Goal: Task Accomplishment & Management: Manage account settings

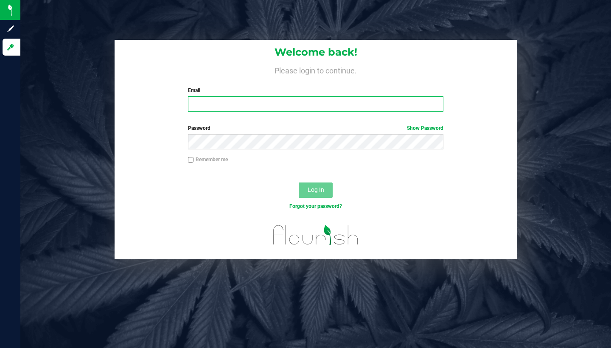
type input "[EMAIL_ADDRESS][DOMAIN_NAME]"
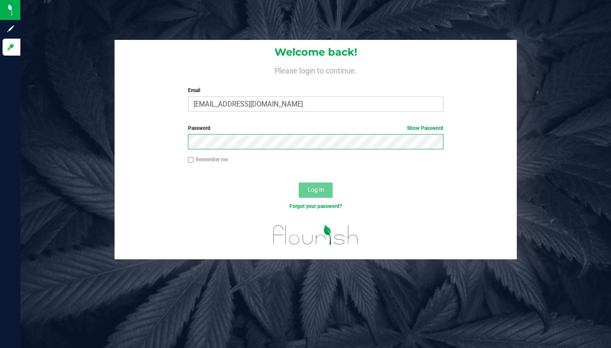
click at [316, 189] on button "Log In" at bounding box center [316, 189] width 34 height 15
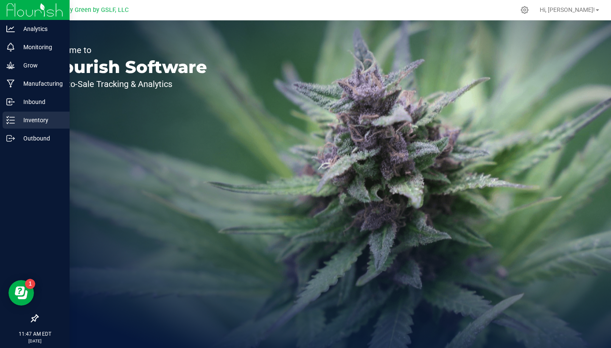
click at [11, 120] on line at bounding box center [12, 120] width 5 height 0
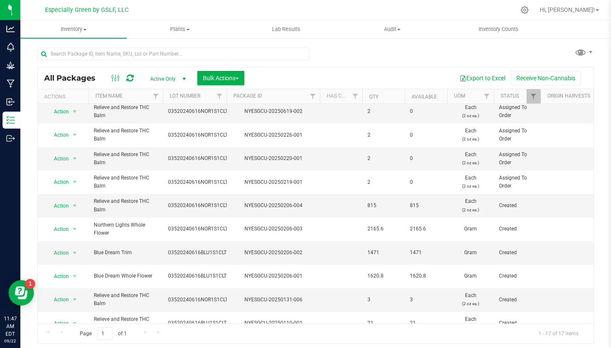
scroll to position [168, 0]
click at [72, 204] on span "select" at bounding box center [74, 206] width 7 height 7
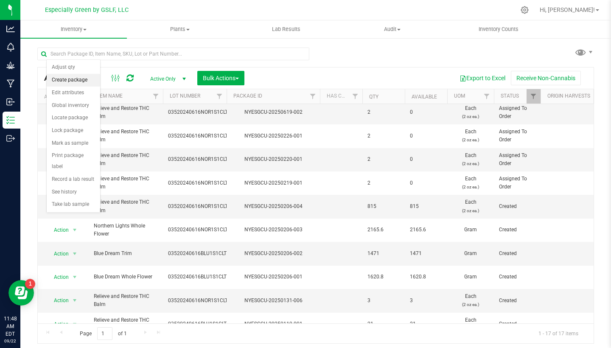
click at [69, 80] on li "Create package" at bounding box center [73, 80] width 53 height 13
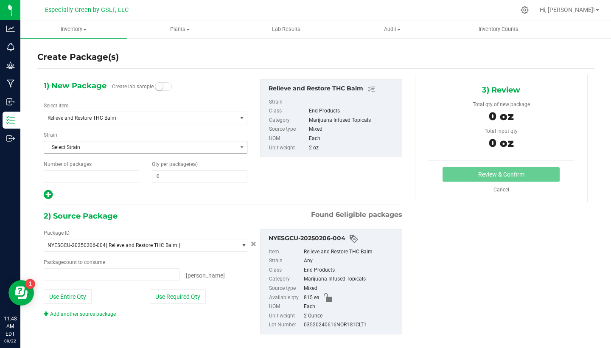
type input "1"
type input "0 ea"
click at [162, 171] on span "0 0" at bounding box center [199, 176] width 95 height 13
click at [162, 171] on input "text" at bounding box center [199, 177] width 95 height 12
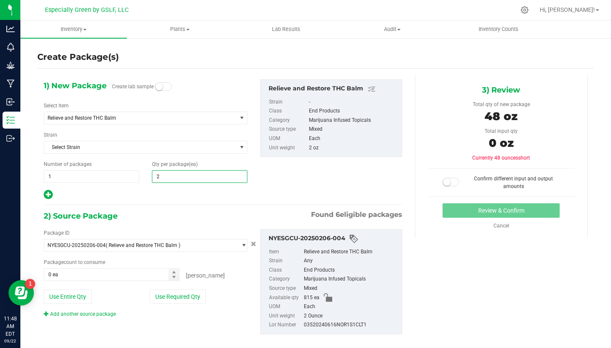
type input "24"
click at [153, 272] on span "0 ea 0" at bounding box center [112, 274] width 136 height 13
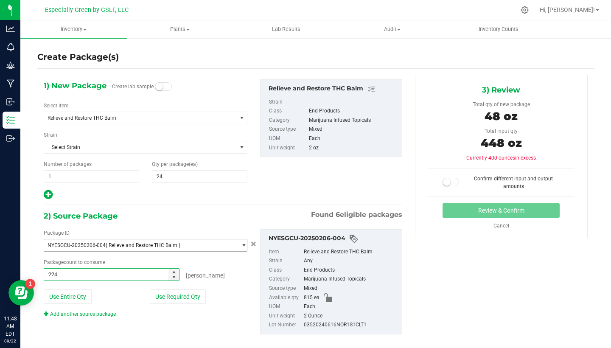
type input "24"
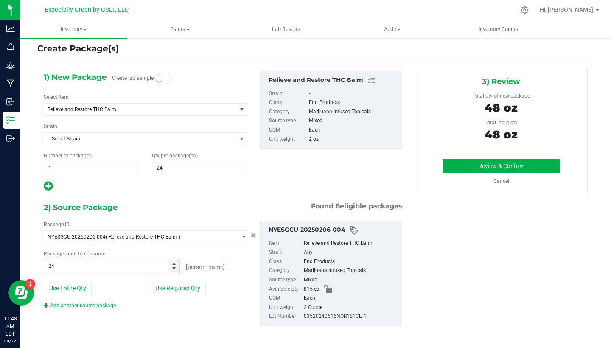
scroll to position [8, 0]
type input "24 ea"
click at [475, 168] on button "Review & Confirm" at bounding box center [500, 166] width 117 height 14
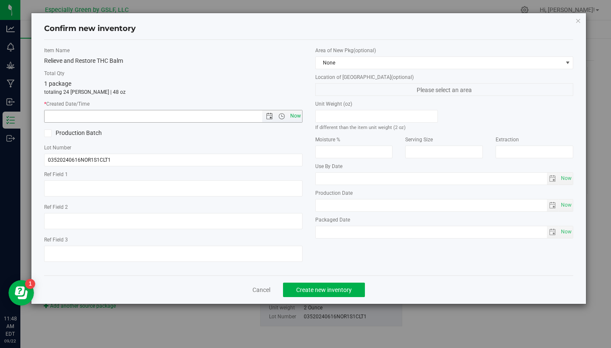
click at [296, 112] on span "Now" at bounding box center [295, 116] width 14 height 12
type input "9/22/2025 11:48 AM"
click at [326, 294] on button "Create new inventory" at bounding box center [324, 290] width 82 height 14
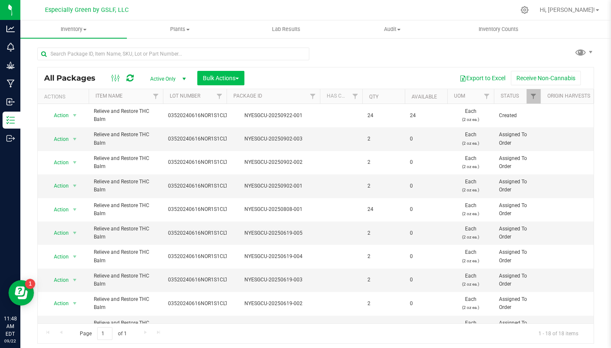
click at [216, 75] on span "Bulk Actions" at bounding box center [221, 78] width 36 height 7
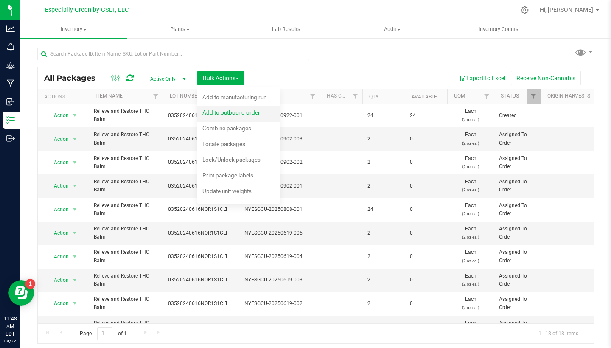
click at [228, 116] on div "Add to outbound order" at bounding box center [236, 114] width 69 height 14
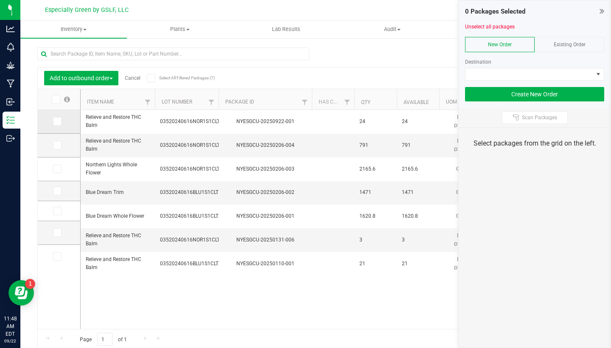
click at [54, 121] on icon at bounding box center [57, 121] width 6 height 0
click at [0, 0] on input "checkbox" at bounding box center [0, 0] width 0 height 0
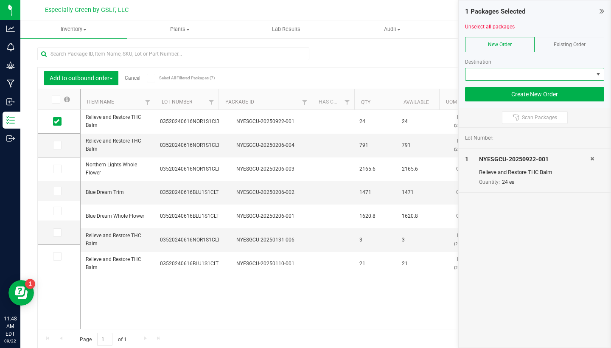
click at [518, 72] on span at bounding box center [529, 74] width 128 height 12
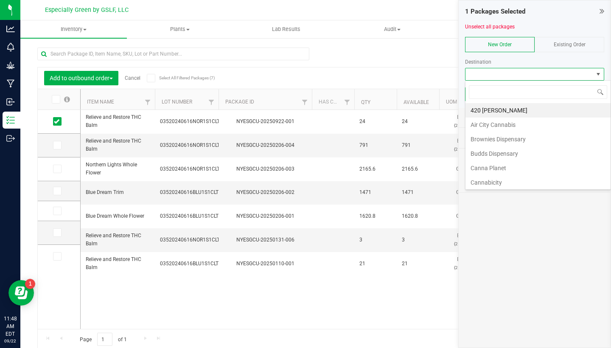
scroll to position [13, 139]
type input "dark"
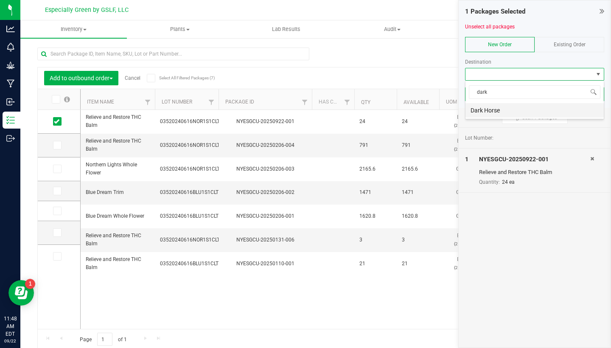
click at [484, 109] on li "Dark Horse" at bounding box center [534, 110] width 138 height 14
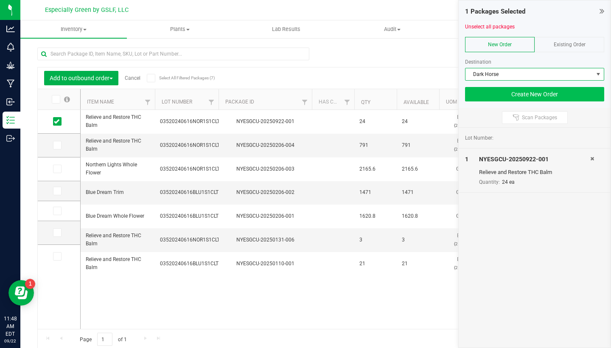
click at [518, 95] on button "Create New Order" at bounding box center [534, 94] width 139 height 14
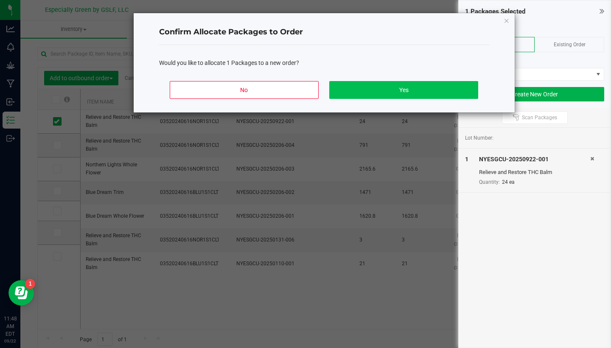
click at [401, 83] on button "Yes" at bounding box center [403, 90] width 148 height 18
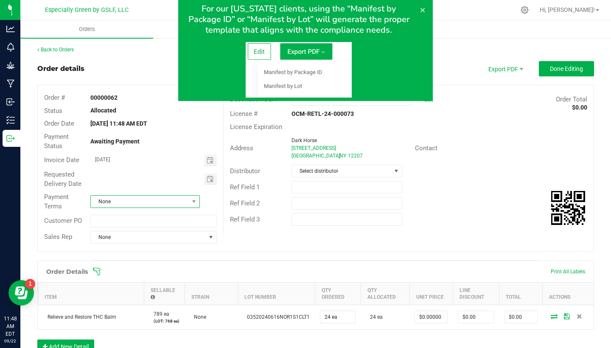
click at [185, 196] on span "None" at bounding box center [140, 202] width 98 height 12
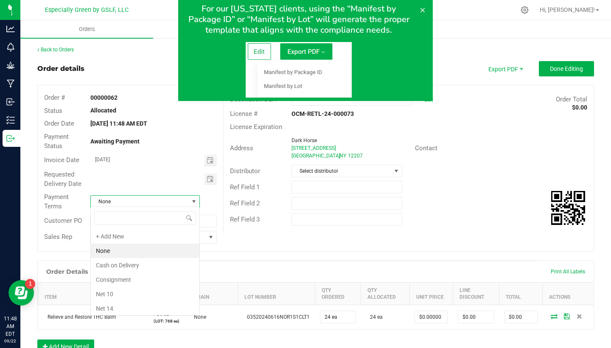
scroll to position [13, 109]
click at [166, 171] on div "Requested Delivery Date" at bounding box center [130, 179] width 185 height 22
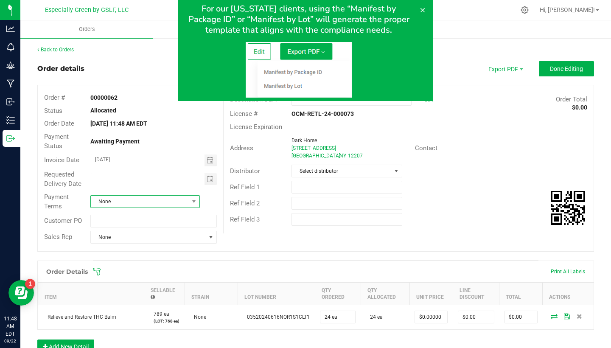
click at [190, 202] on span at bounding box center [194, 202] width 11 height 12
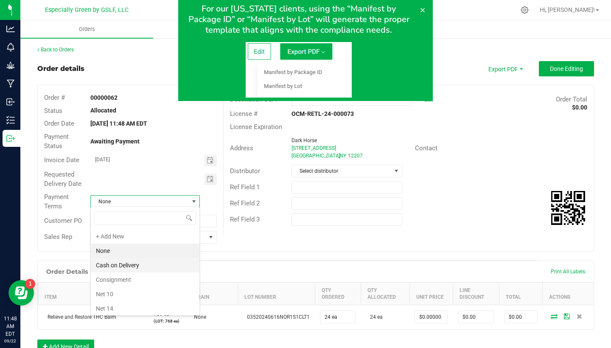
click at [126, 264] on li "Cash on Delivery" at bounding box center [145, 265] width 109 height 14
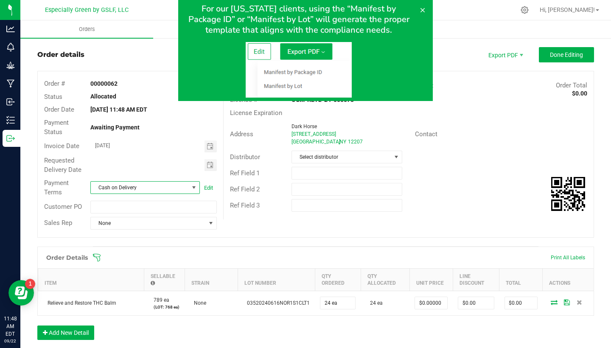
scroll to position [9, 0]
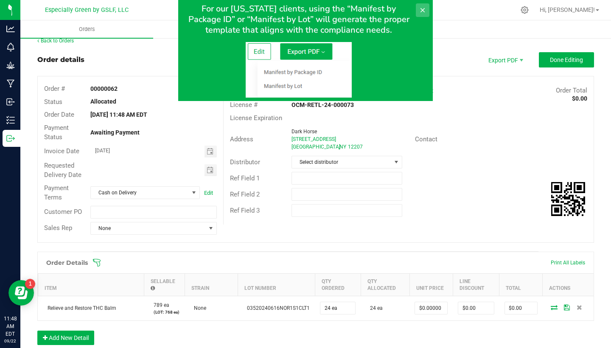
click at [427, 11] on button at bounding box center [423, 10] width 14 height 14
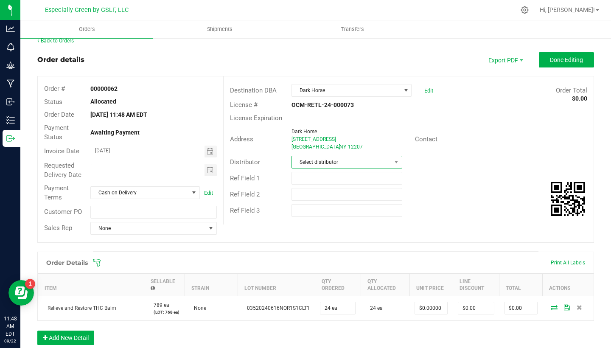
click at [362, 158] on span "Select distributor" at bounding box center [341, 162] width 99 height 12
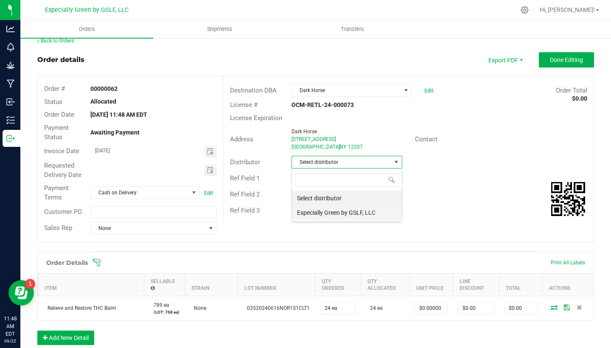
click at [330, 212] on li "Especially Green by GSLF, LLC" at bounding box center [347, 212] width 110 height 14
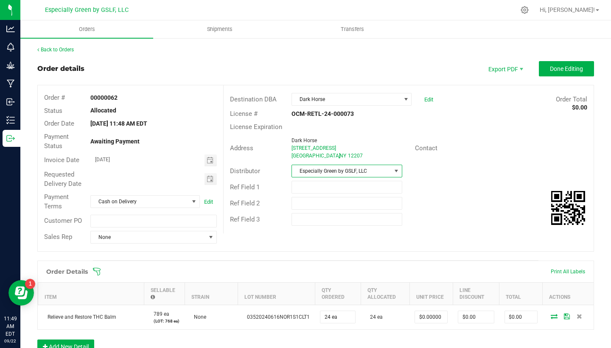
scroll to position [0, 0]
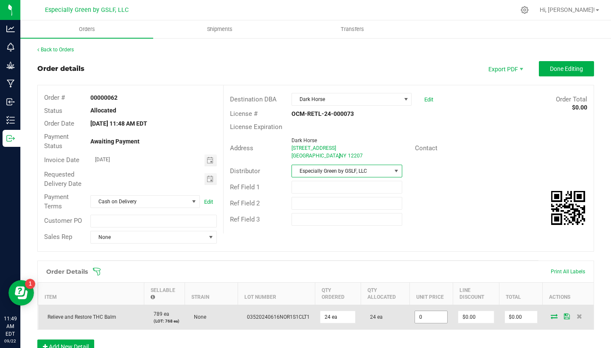
click at [422, 319] on input "0" at bounding box center [431, 317] width 32 height 12
type input "$21.00000"
type input "0"
type input "$504.00"
click at [465, 317] on input "0" at bounding box center [476, 317] width 36 height 12
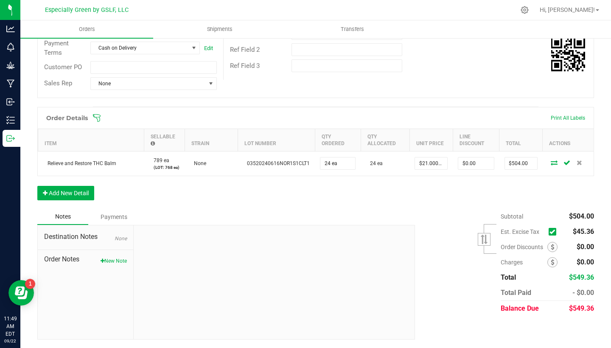
scroll to position [157, 0]
click at [552, 232] on icon at bounding box center [552, 232] width 6 height 0
click at [0, 0] on input "checkbox" at bounding box center [0, 0] width 0 height 0
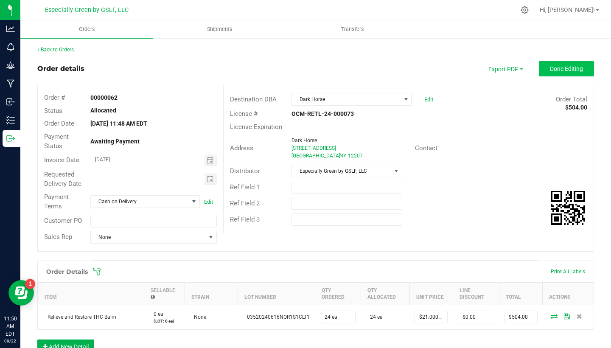
scroll to position [0, 0]
click at [559, 74] on button "Done Editing" at bounding box center [566, 68] width 55 height 15
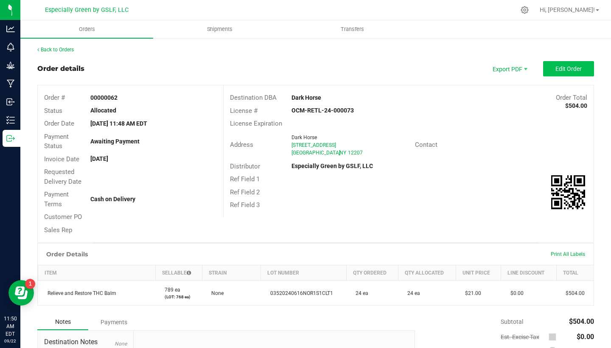
click at [558, 68] on span "Edit Order" at bounding box center [568, 68] width 26 height 7
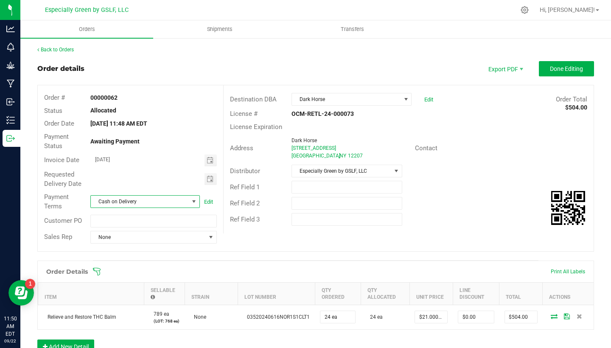
click at [108, 197] on span "Cash on Delivery" at bounding box center [140, 202] width 98 height 12
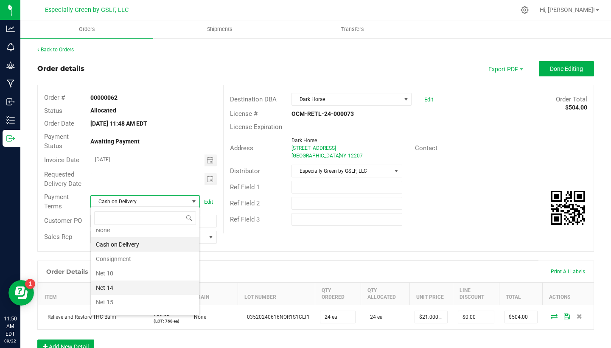
scroll to position [22, 0]
click at [111, 296] on li "Net 15" at bounding box center [145, 301] width 109 height 14
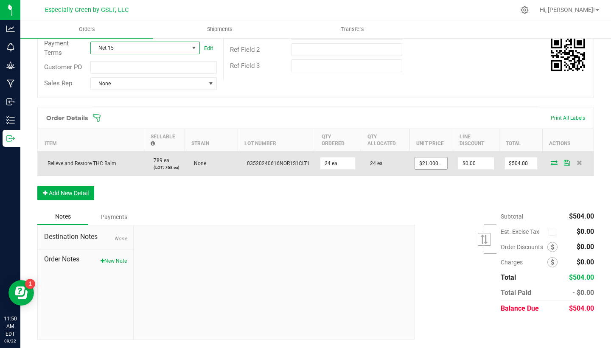
scroll to position [0, 0]
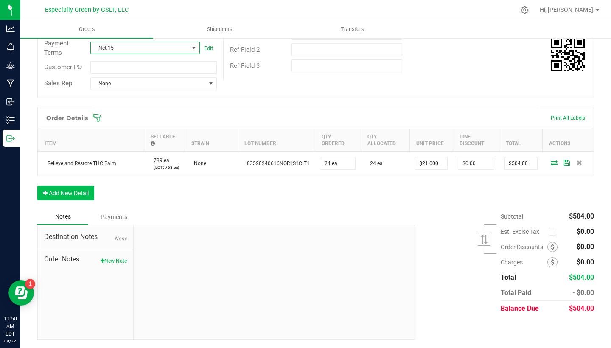
click at [72, 196] on button "Add New Detail" at bounding box center [65, 193] width 57 height 14
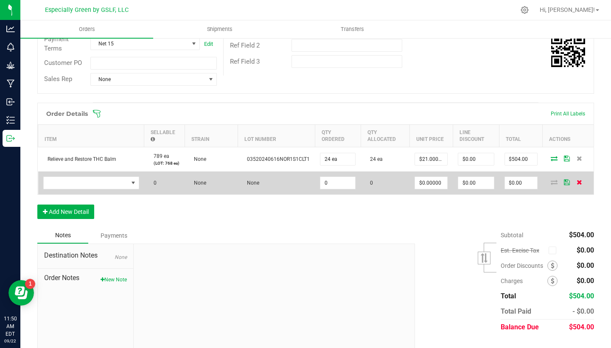
click at [580, 185] on icon at bounding box center [580, 181] width 6 height 5
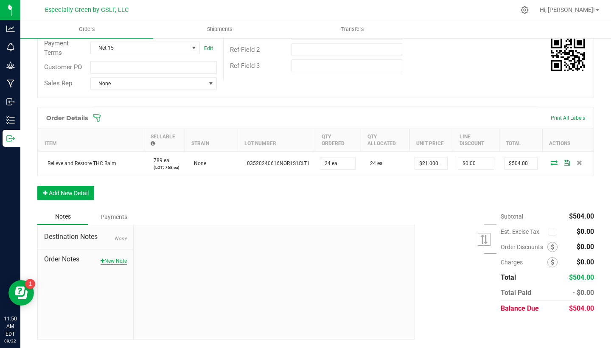
click at [109, 263] on button "New Note" at bounding box center [114, 261] width 26 height 8
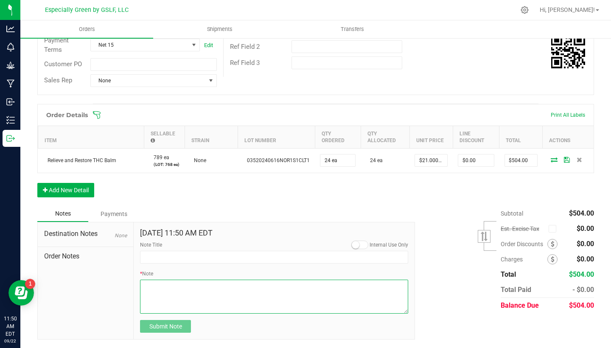
click at [254, 290] on textarea "* Note" at bounding box center [274, 297] width 268 height 34
type textarea "I"
type textarea "i"
type textarea "COD- $456"
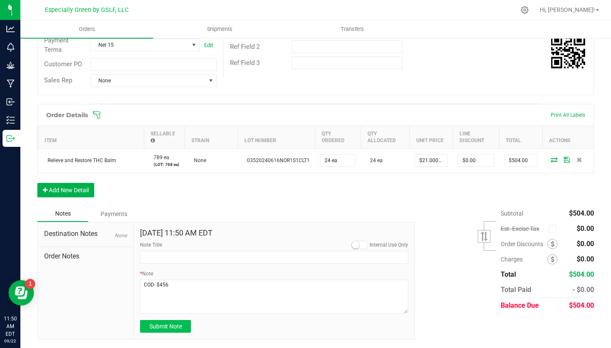
click at [179, 327] on span "Submit Note" at bounding box center [165, 326] width 33 height 7
type input "9/22/2025 11:50 AM EDT"
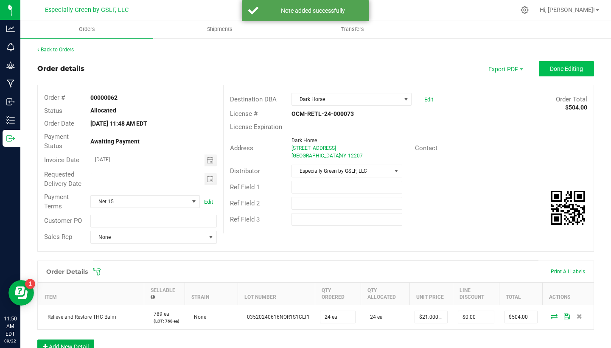
click at [554, 71] on span "Done Editing" at bounding box center [566, 68] width 33 height 7
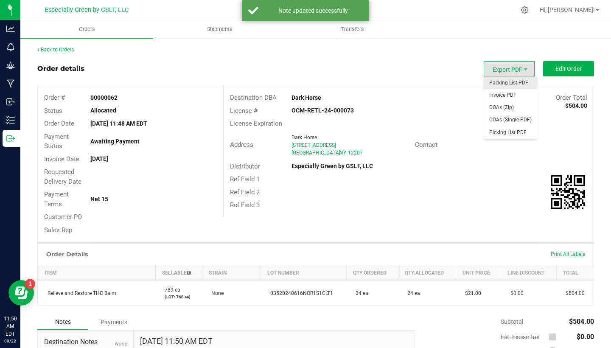
drag, startPoint x: 518, startPoint y: 68, endPoint x: 512, endPoint y: 86, distance: 18.4
click at [512, 86] on body "Analytics Monitoring Grow Manufacturing Inbound Inventory Outbound 11:50 AM EDT…" at bounding box center [305, 174] width 611 height 348
click at [507, 64] on span "Export PDF" at bounding box center [509, 68] width 51 height 15
click at [501, 95] on span "Invoice PDF" at bounding box center [510, 95] width 53 height 12
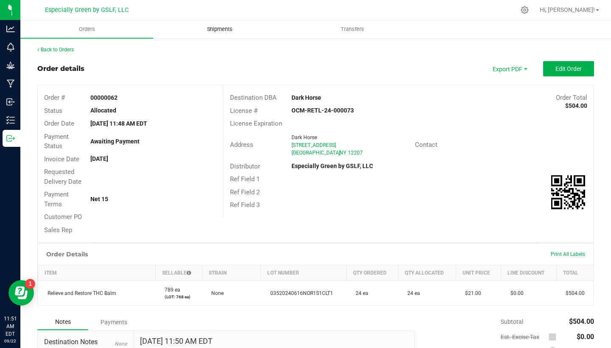
click at [226, 28] on span "Shipments" at bounding box center [220, 29] width 48 height 8
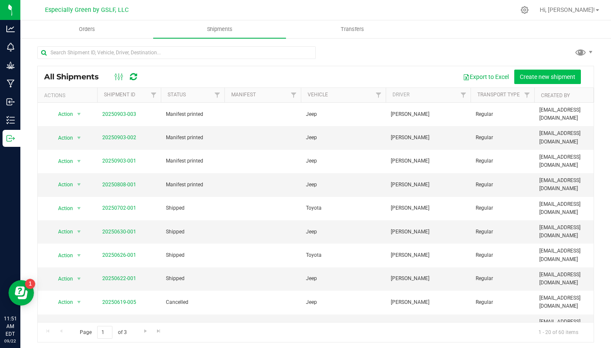
click at [523, 79] on span "Create new shipment" at bounding box center [548, 76] width 56 height 7
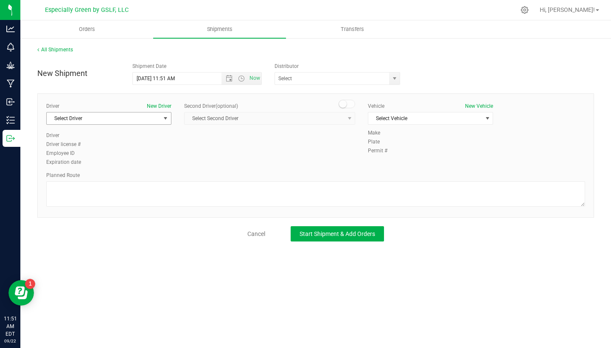
click at [146, 118] on span "Select Driver" at bounding box center [104, 118] width 114 height 12
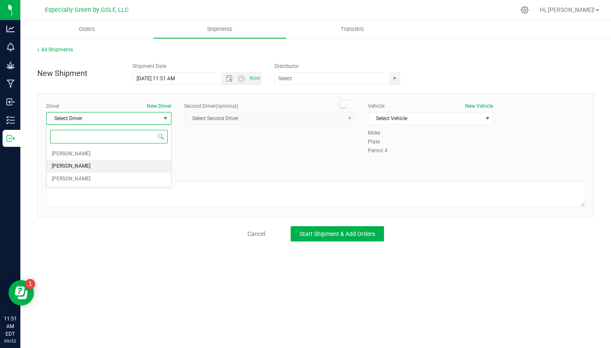
click at [95, 166] on li "Ruth Randall" at bounding box center [109, 166] width 124 height 13
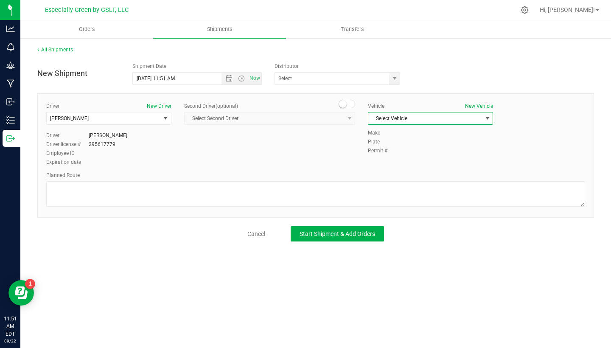
click at [424, 121] on span "Select Vehicle" at bounding box center [425, 118] width 114 height 12
click at [396, 154] on li "Toyota" at bounding box center [430, 158] width 124 height 13
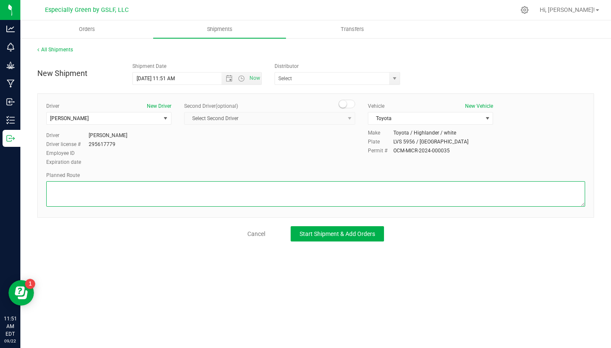
click at [262, 194] on textarea at bounding box center [315, 193] width 539 height 25
type textarea "see map."
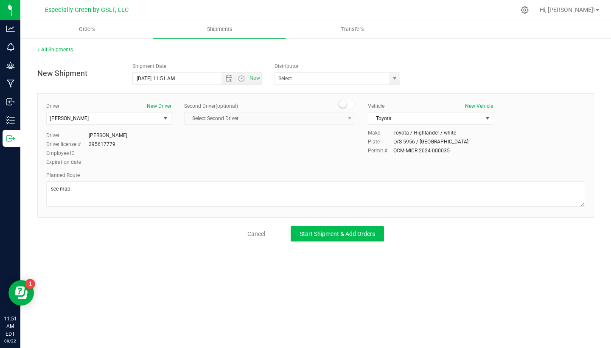
click at [346, 233] on span "Start Shipment & Add Orders" at bounding box center [338, 233] width 76 height 7
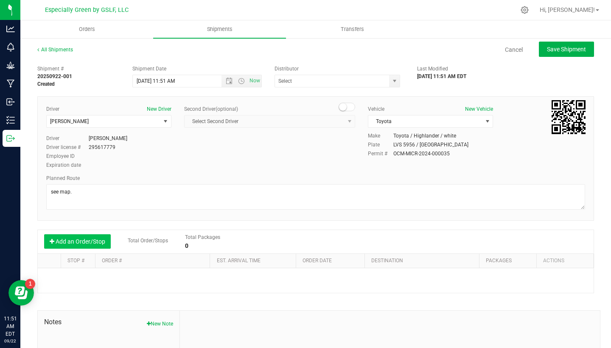
click at [90, 245] on button "Add an Order/Stop" at bounding box center [77, 241] width 67 height 14
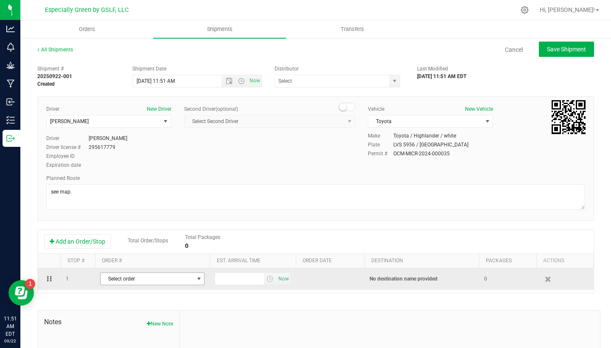
click at [129, 279] on span "Select order" at bounding box center [147, 279] width 93 height 12
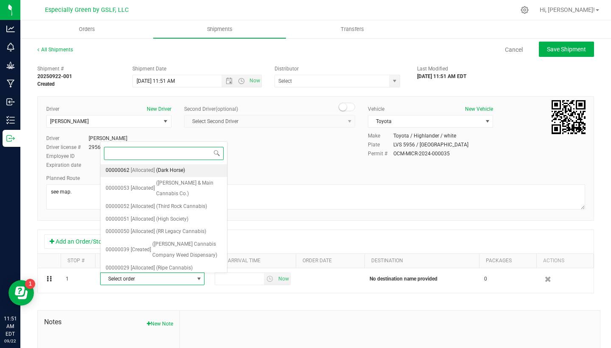
click at [163, 168] on span "(Dark Horse)" at bounding box center [170, 170] width 29 height 11
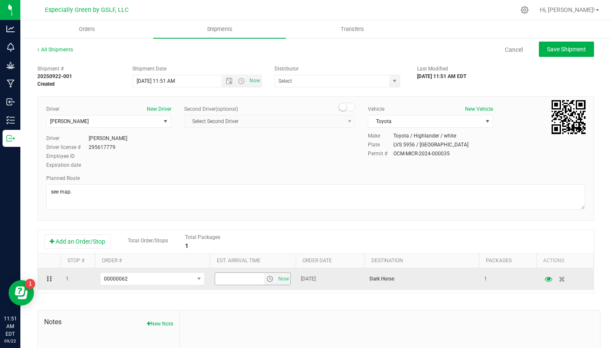
click at [269, 277] on span "select" at bounding box center [269, 278] width 7 height 7
click at [271, 277] on span "select" at bounding box center [269, 278] width 7 height 7
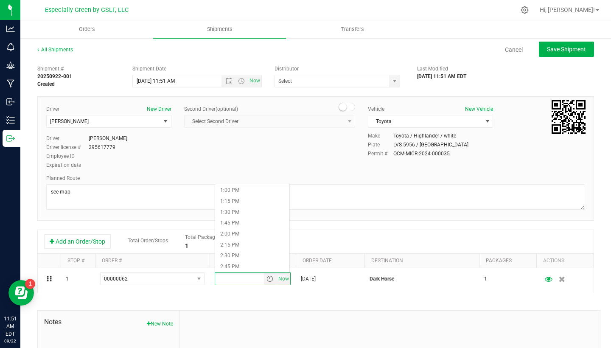
scroll to position [571, 0]
click at [234, 207] on li "1:30 PM" at bounding box center [252, 208] width 74 height 11
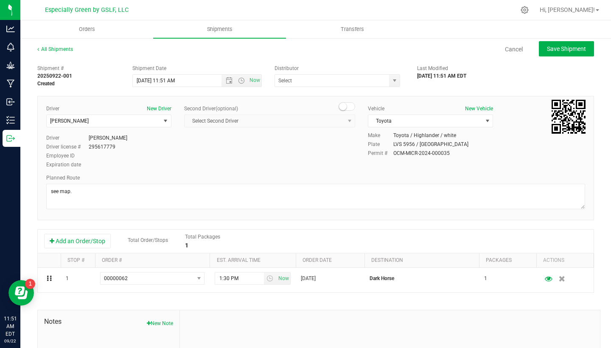
scroll to position [0, 0]
click at [572, 53] on button "Save Shipment" at bounding box center [566, 49] width 55 height 15
type input "9/22/2025 3:51 PM"
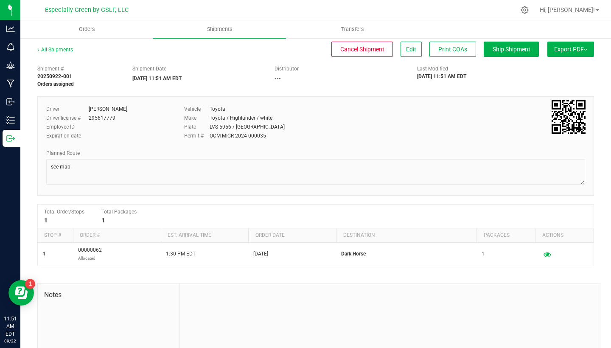
click at [566, 49] on span "Export PDF" at bounding box center [570, 49] width 33 height 7
click at [498, 68] on div "Last Modified 09/22/2025 11:51 AM EDT" at bounding box center [458, 72] width 95 height 15
click at [556, 71] on span "Manifest by Package ID" at bounding box center [558, 68] width 54 height 6
